Goal: Task Accomplishment & Management: Use online tool/utility

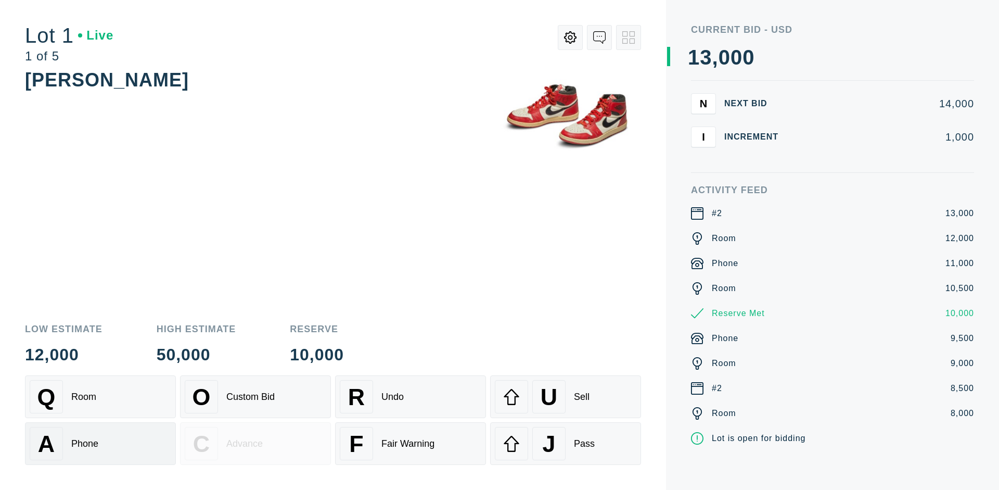
click at [100, 442] on div "A Phone" at bounding box center [101, 443] width 142 height 33
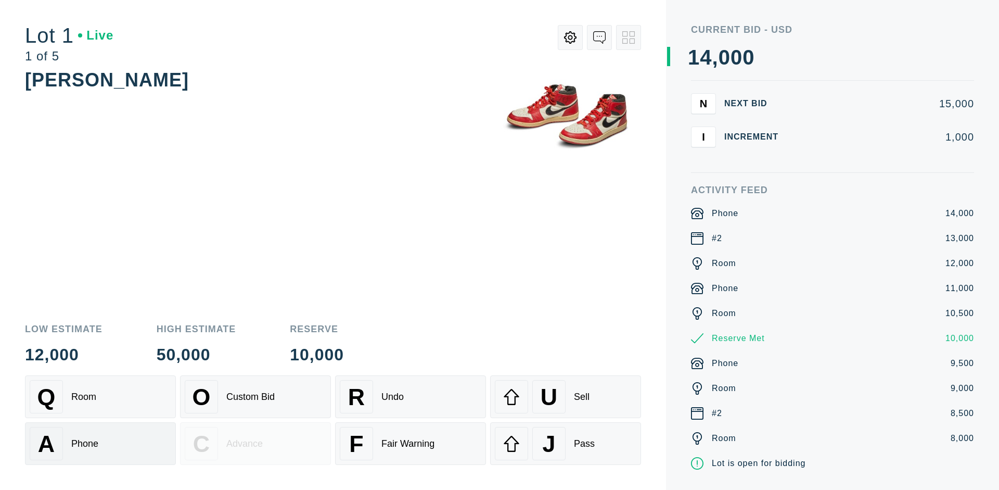
click at [100, 397] on div "Q Room" at bounding box center [101, 396] width 142 height 33
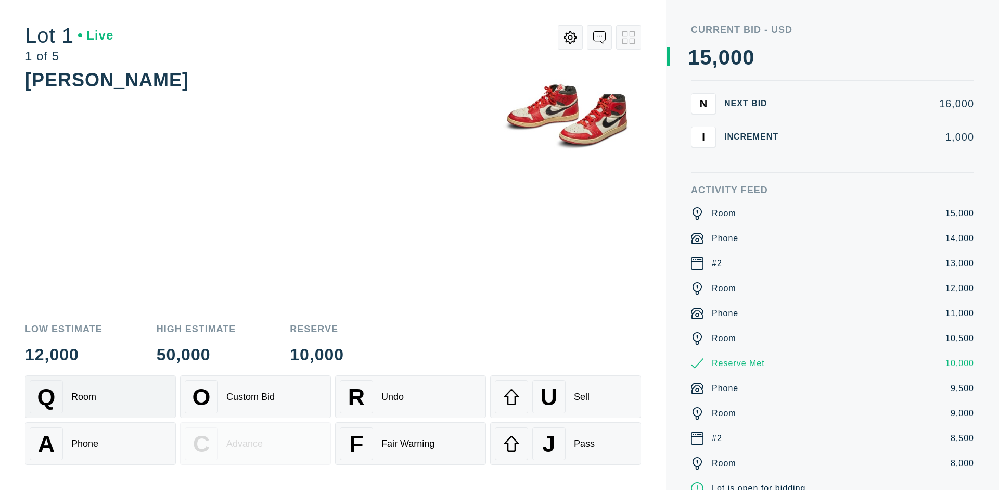
click at [411, 397] on div "R Undo" at bounding box center [411, 396] width 142 height 33
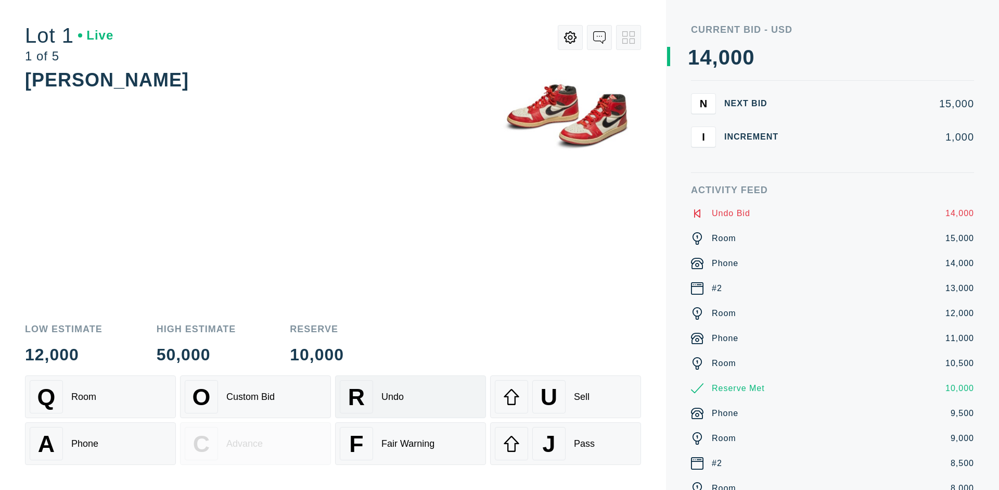
click at [100, 397] on div "Q Room" at bounding box center [101, 396] width 142 height 33
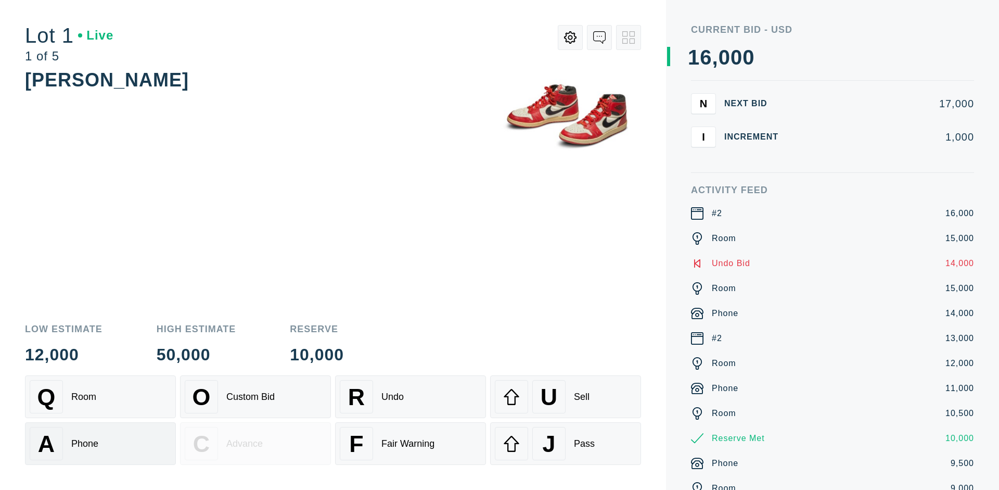
click at [100, 443] on div "A Phone" at bounding box center [101, 443] width 142 height 33
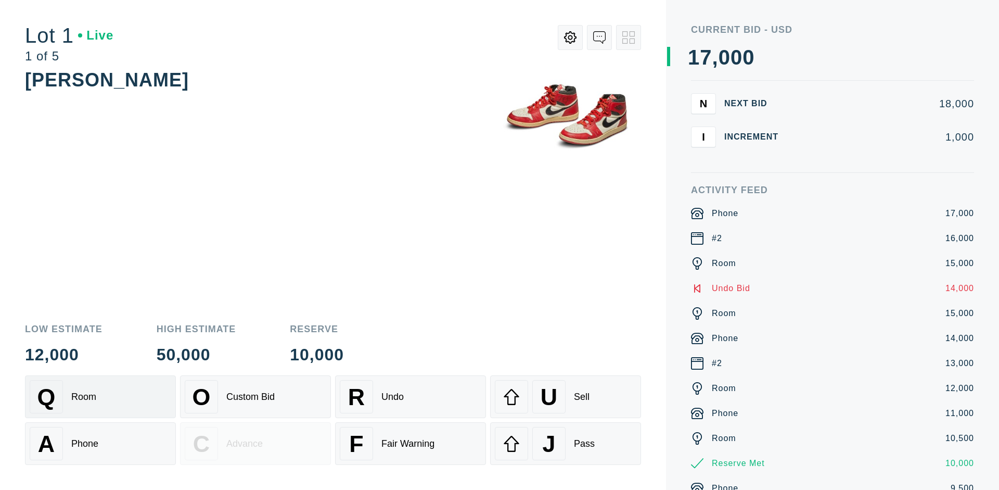
click at [100, 397] on div "Q Room" at bounding box center [101, 396] width 142 height 33
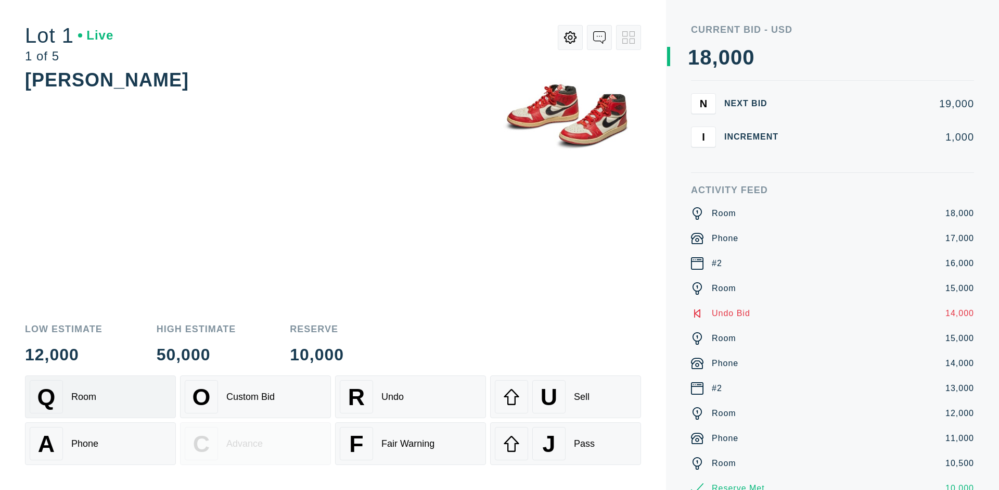
click at [411, 397] on div "R Undo" at bounding box center [411, 396] width 142 height 33
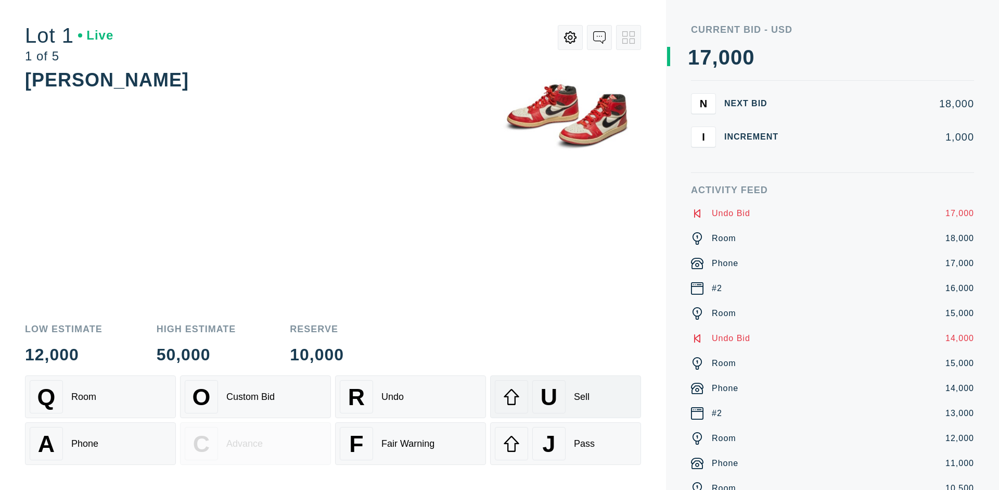
click at [566, 397] on div "U Sell" at bounding box center [566, 396] width 142 height 33
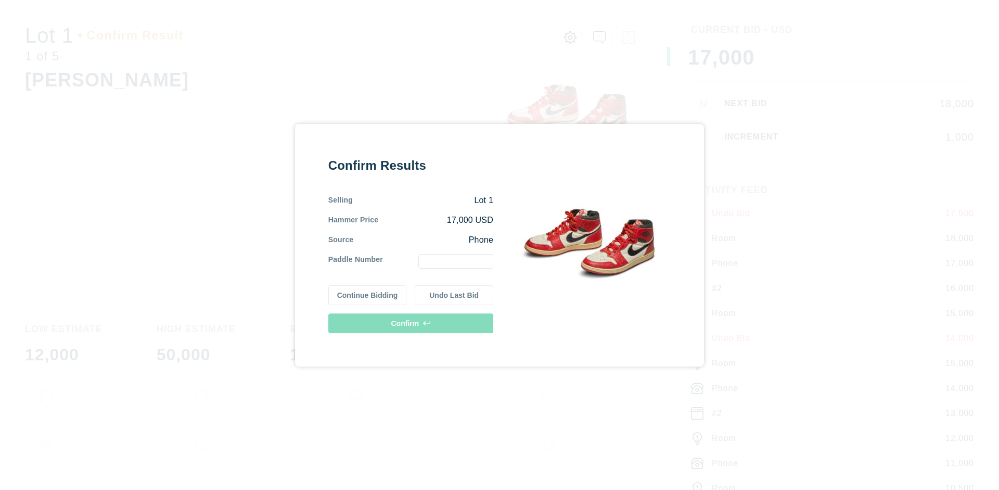
click at [368, 295] on button "Continue Bidding" at bounding box center [367, 295] width 79 height 20
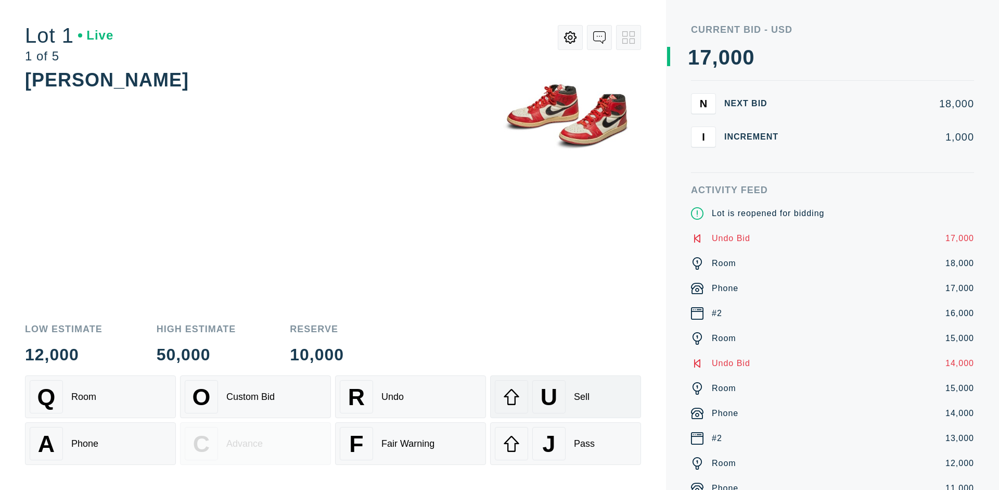
click at [566, 397] on div "U Sell" at bounding box center [566, 396] width 142 height 33
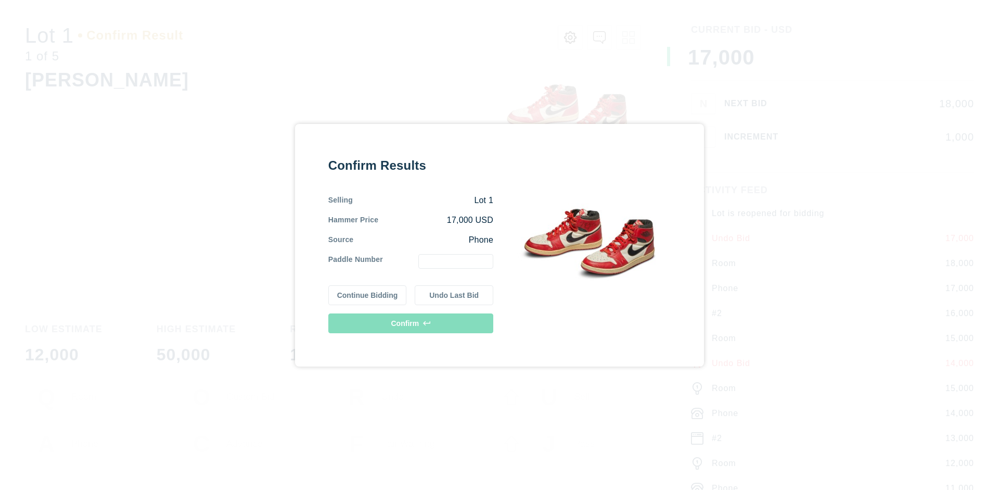
click at [454, 295] on button "Undo Last Bid" at bounding box center [454, 295] width 79 height 20
click at [368, 293] on button "Continue Bidding" at bounding box center [367, 295] width 79 height 20
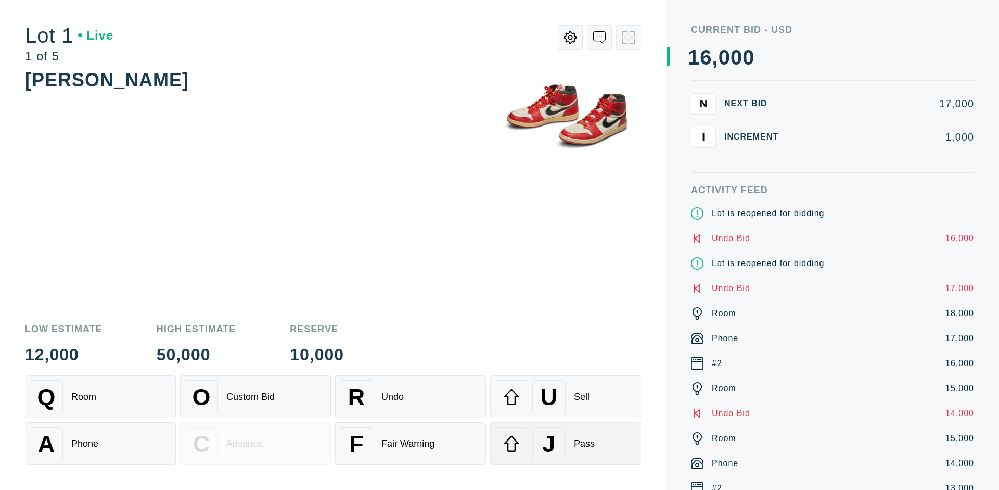
click at [566, 443] on div "J Pass" at bounding box center [566, 443] width 142 height 33
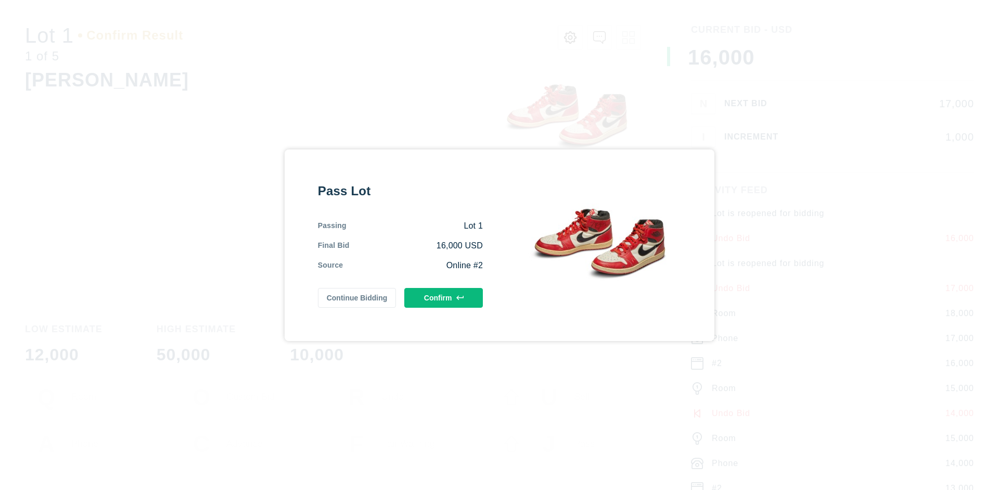
click at [444, 297] on button "Confirm" at bounding box center [443, 298] width 79 height 20
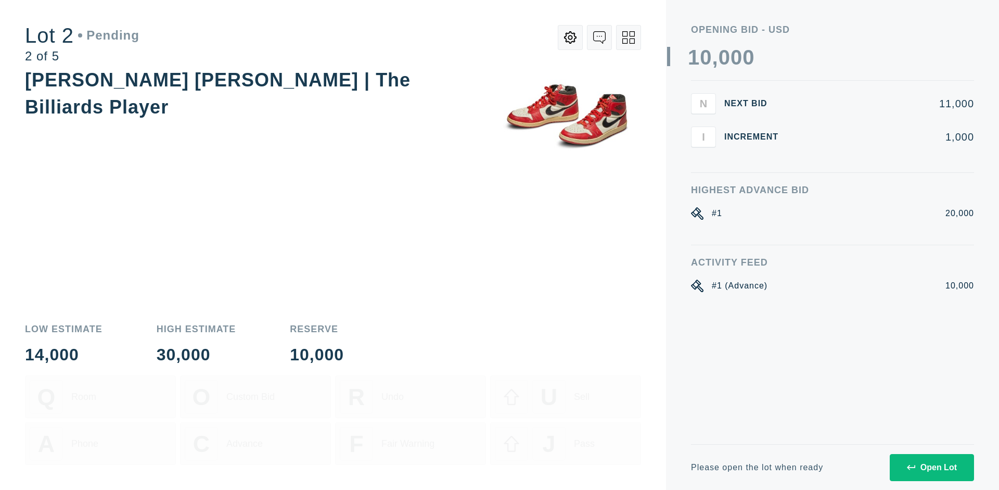
click at [932, 467] on div "Open Lot" at bounding box center [932, 467] width 50 height 9
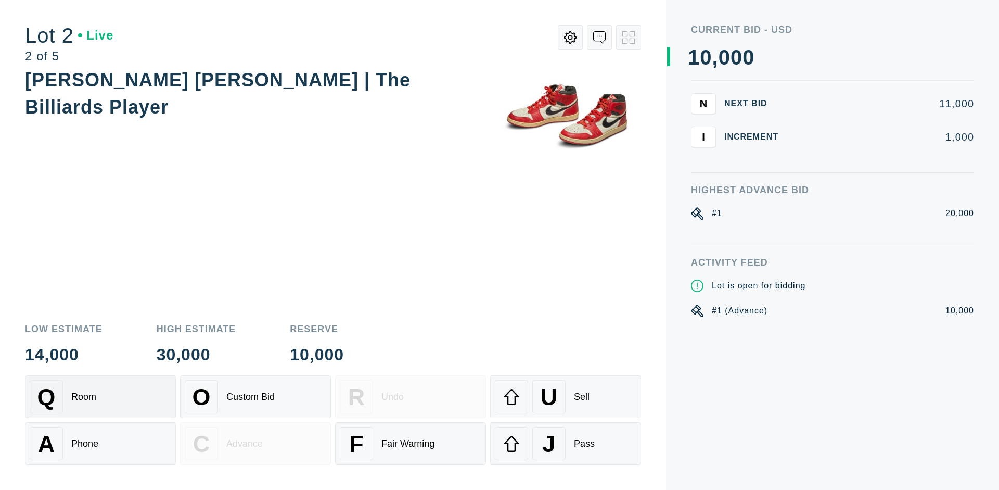
click at [100, 397] on div "Q Room" at bounding box center [101, 396] width 142 height 33
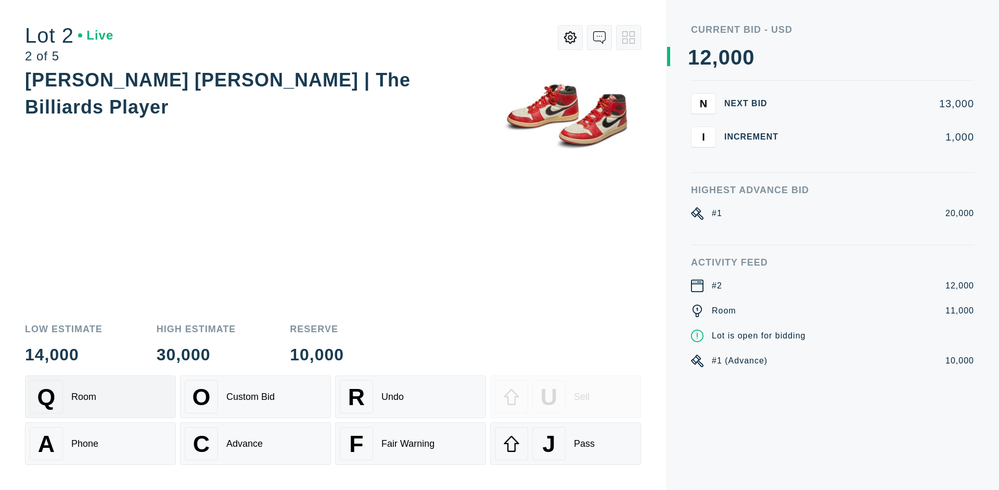
click at [256, 443] on div "Advance" at bounding box center [244, 443] width 36 height 11
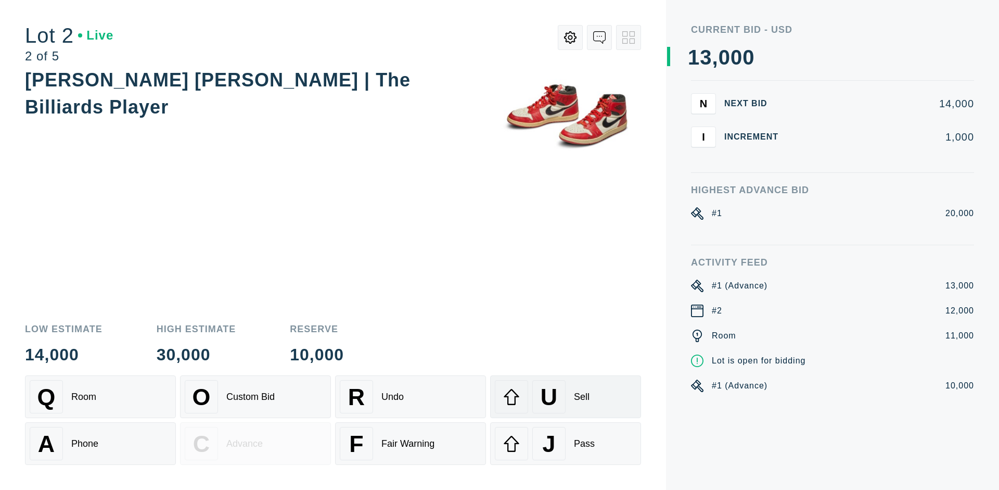
click at [566, 397] on div "U Sell" at bounding box center [566, 396] width 142 height 33
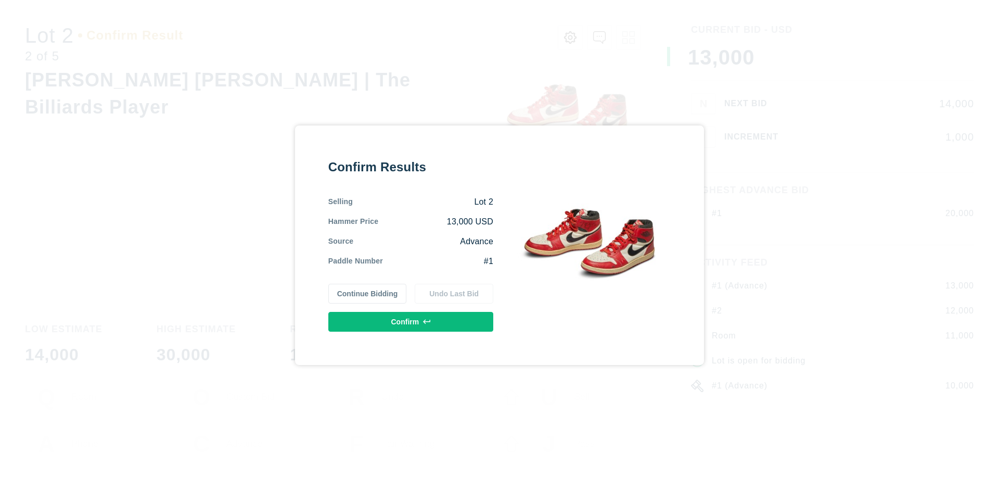
click at [411, 321] on button "Confirm" at bounding box center [410, 322] width 165 height 20
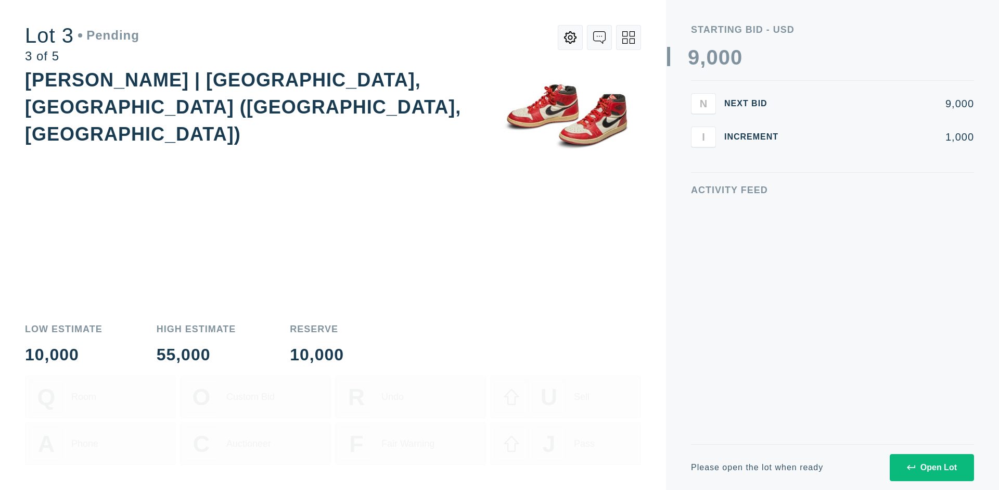
click at [932, 467] on div "Open Lot" at bounding box center [932, 467] width 50 height 9
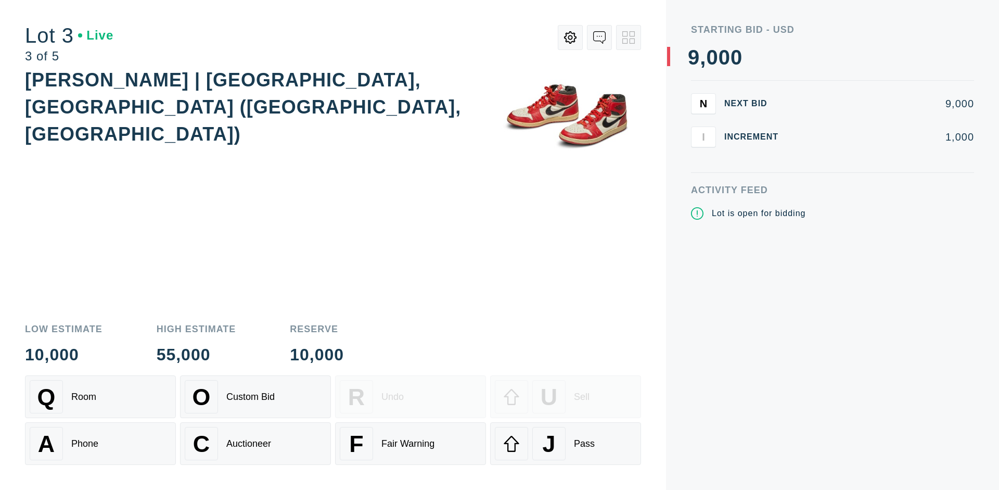
click at [566, 443] on div "J Pass" at bounding box center [566, 443] width 142 height 33
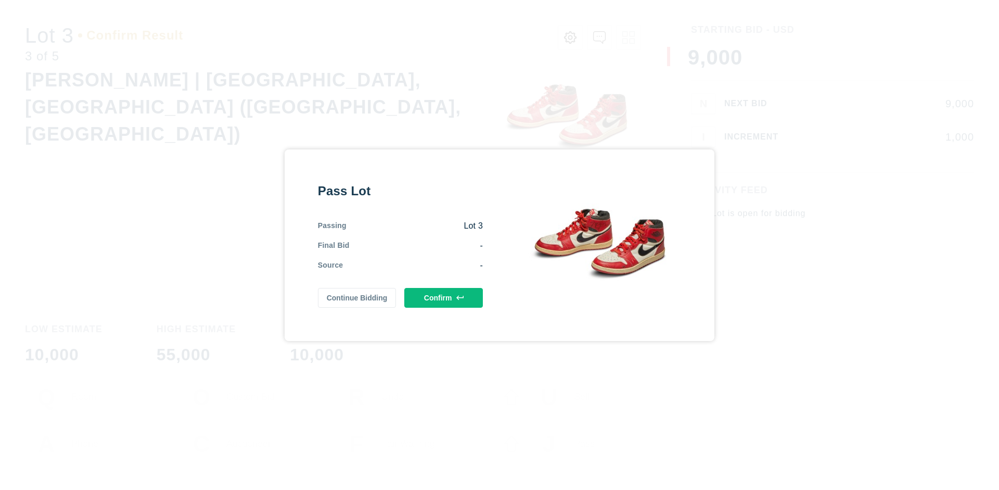
click at [444, 297] on button "Confirm" at bounding box center [443, 298] width 79 height 20
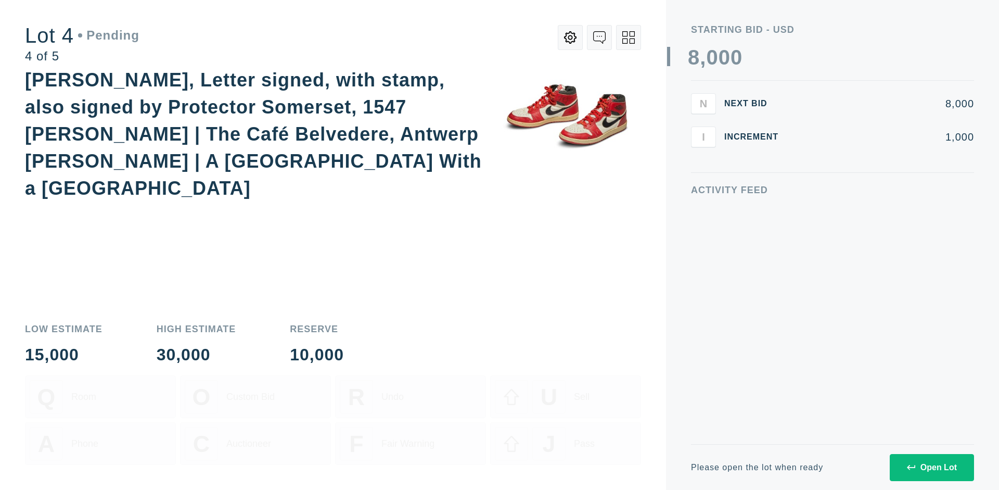
click at [932, 467] on div "Open Lot" at bounding box center [932, 467] width 50 height 9
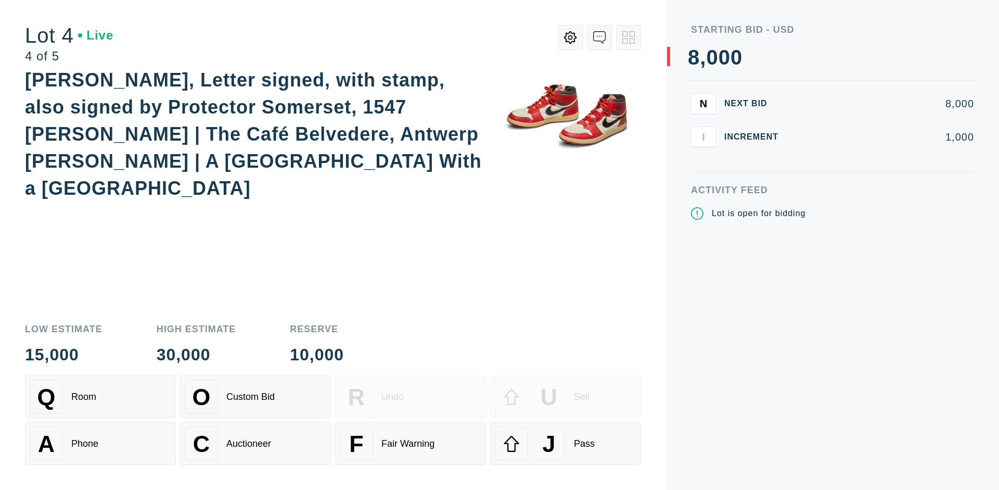
click at [100, 397] on div "Q Room" at bounding box center [101, 396] width 142 height 33
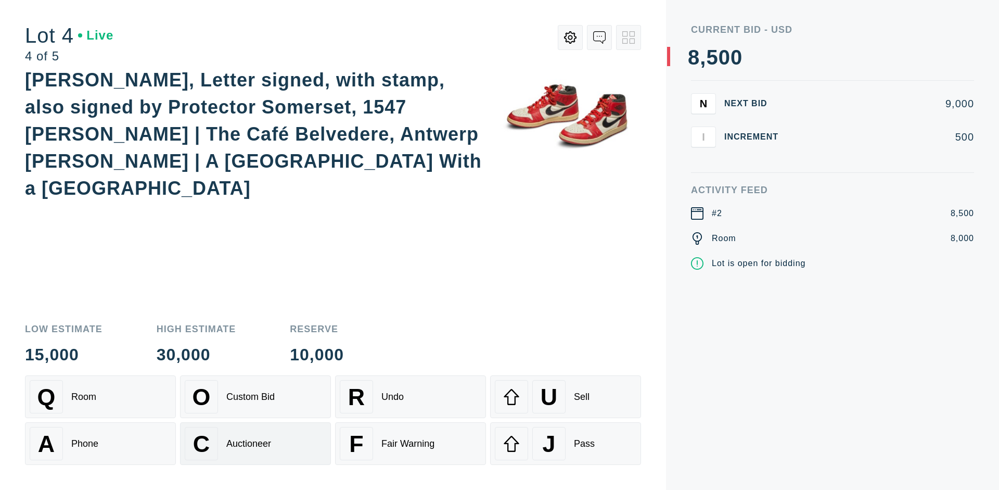
click at [256, 443] on div "Auctioneer" at bounding box center [248, 443] width 45 height 11
click at [566, 443] on div "J Pass" at bounding box center [566, 443] width 142 height 33
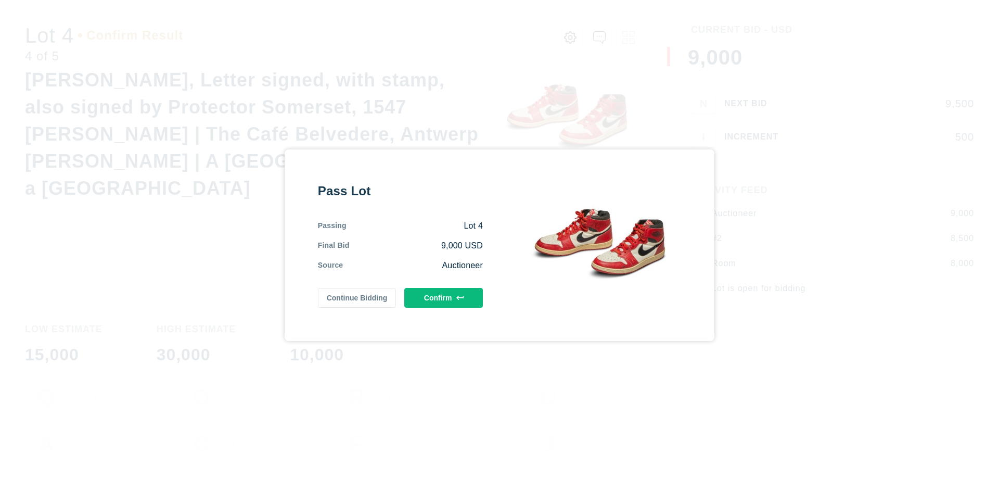
click at [444, 297] on button "Confirm" at bounding box center [443, 298] width 79 height 20
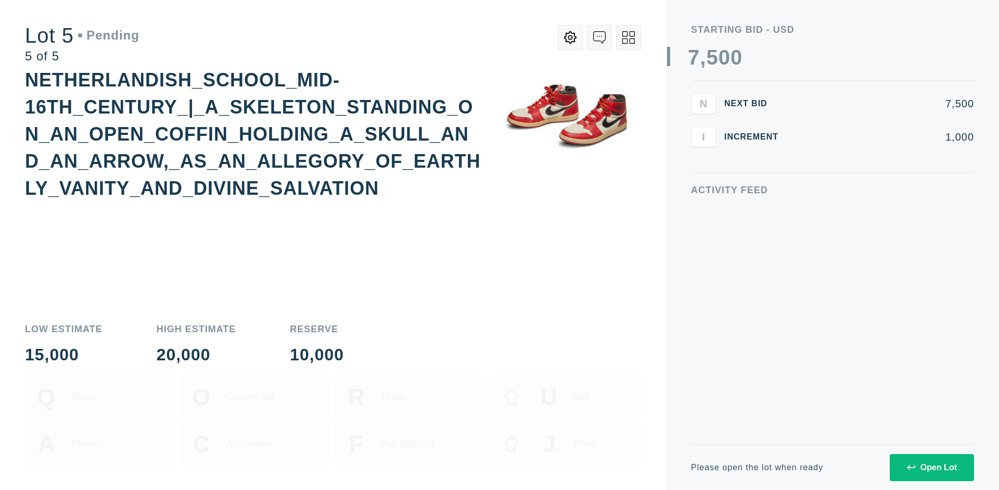
click at [932, 467] on div "Open Lot" at bounding box center [932, 467] width 50 height 9
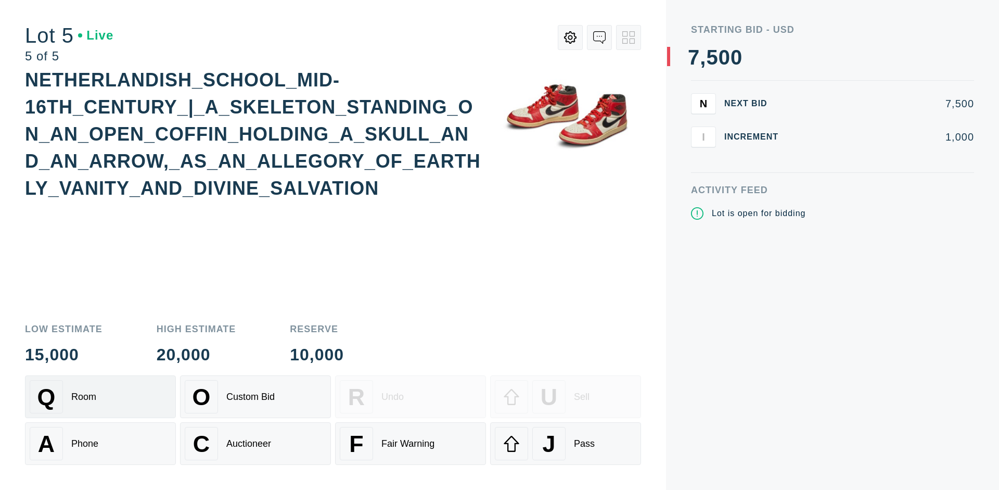
click at [100, 397] on div "Q Room" at bounding box center [101, 396] width 142 height 33
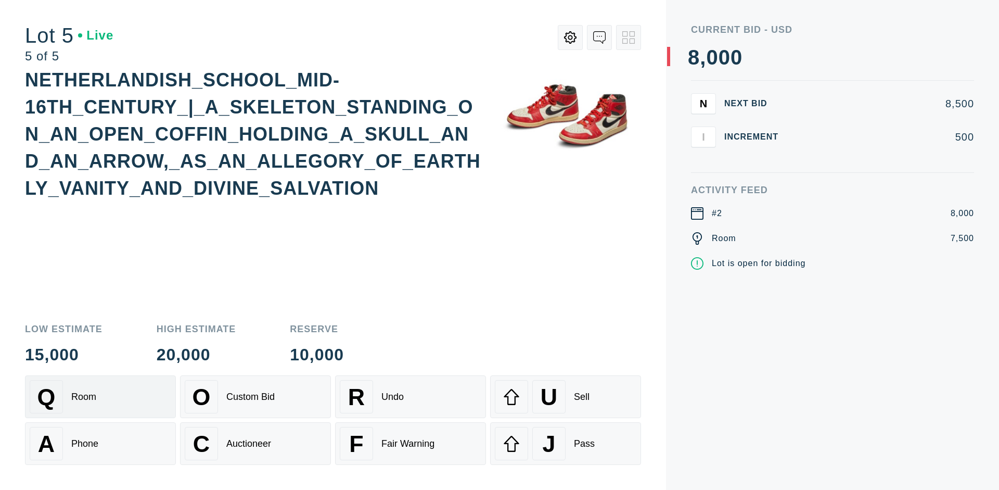
click at [100, 397] on div "Q Room" at bounding box center [101, 396] width 142 height 33
click at [566, 397] on div "U Sell" at bounding box center [566, 396] width 142 height 33
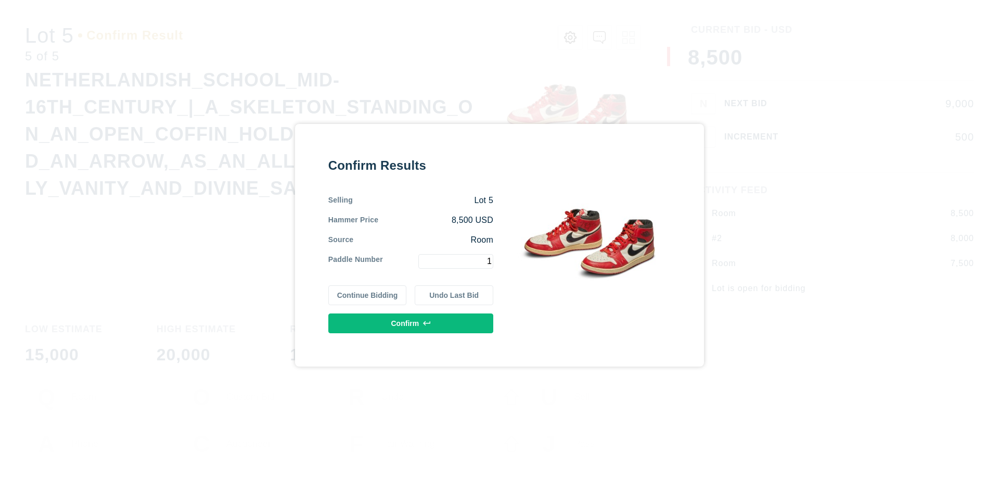
type input "1"
click at [411, 323] on button "Confirm" at bounding box center [410, 323] width 165 height 20
